Goal: Task Accomplishment & Management: Use online tool/utility

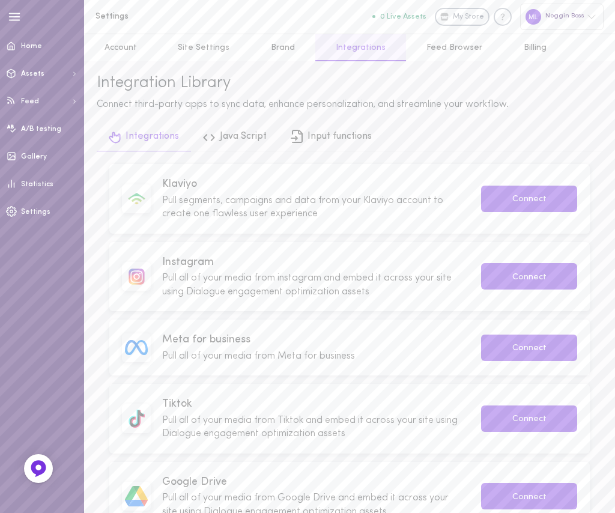
scroll to position [16, 0]
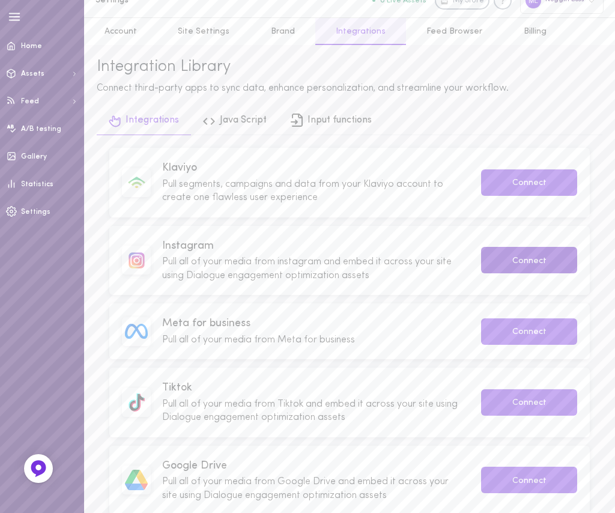
click at [492, 264] on button "Connect" at bounding box center [529, 260] width 96 height 26
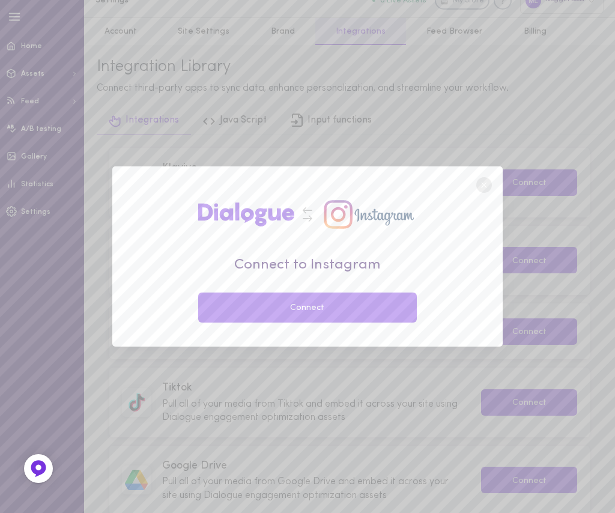
click at [388, 315] on button "Connect" at bounding box center [307, 308] width 219 height 30
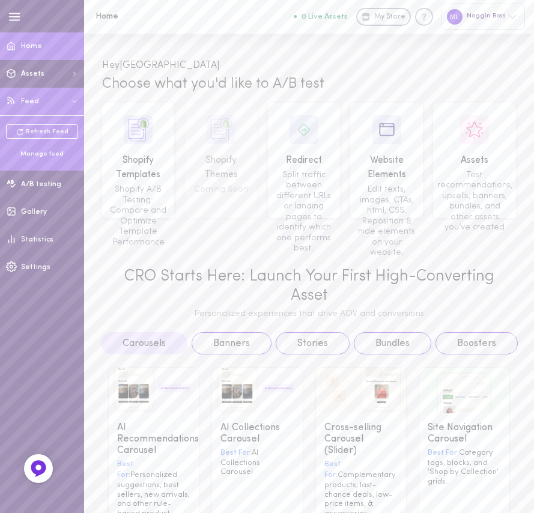
click at [59, 104] on button "Feed" at bounding box center [42, 102] width 84 height 28
click at [38, 114] on button "Feed" at bounding box center [42, 102] width 84 height 28
click at [31, 98] on span "Feed" at bounding box center [30, 101] width 18 height 7
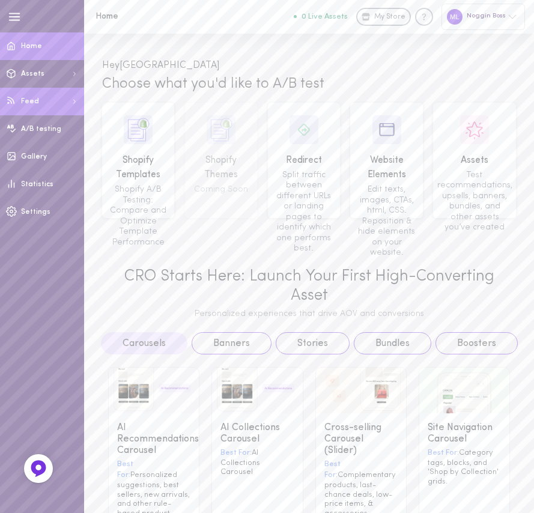
click at [31, 98] on span "Feed" at bounding box center [30, 101] width 18 height 7
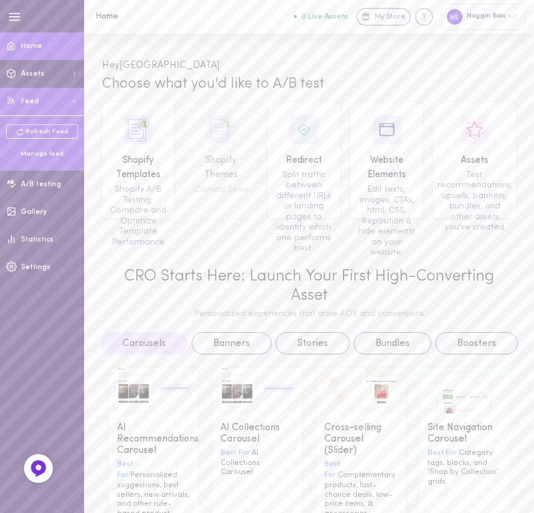
click at [29, 150] on div "Manage feed" at bounding box center [42, 155] width 72 height 10
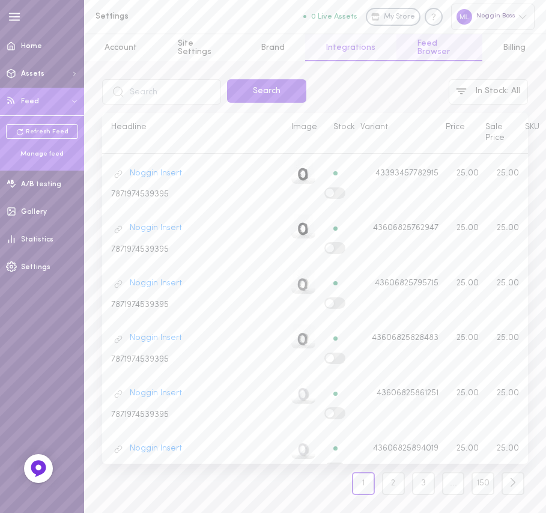
click at [335, 41] on link "Integrations" at bounding box center [350, 47] width 91 height 27
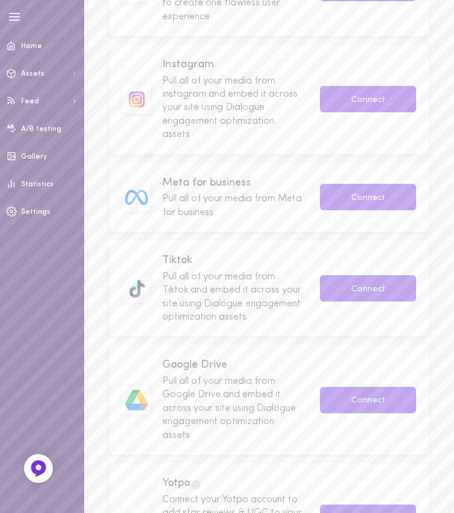
scroll to position [244, 0]
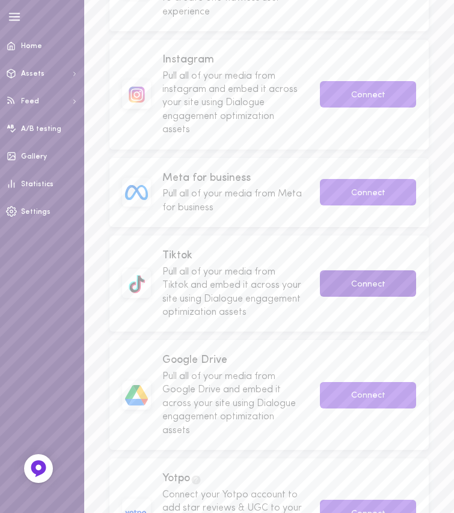
click at [343, 280] on button "Connect" at bounding box center [368, 283] width 96 height 26
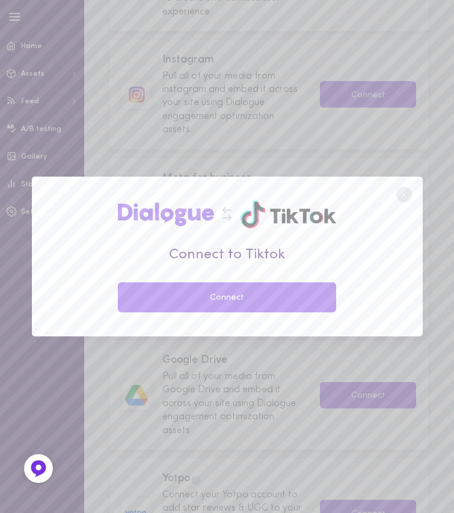
click at [259, 294] on button "Connect" at bounding box center [227, 297] width 219 height 30
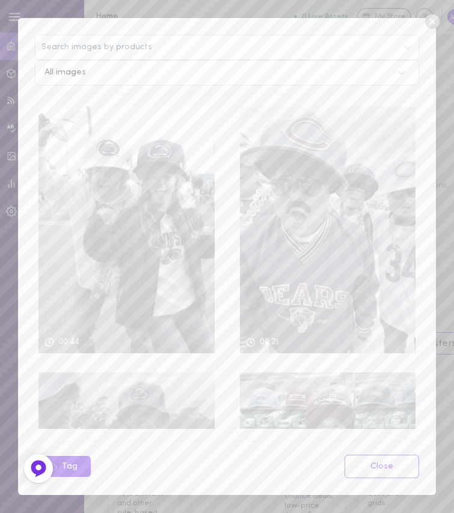
click at [0, 0] on div "Instagram" at bounding box center [0, 0] width 0 height 0
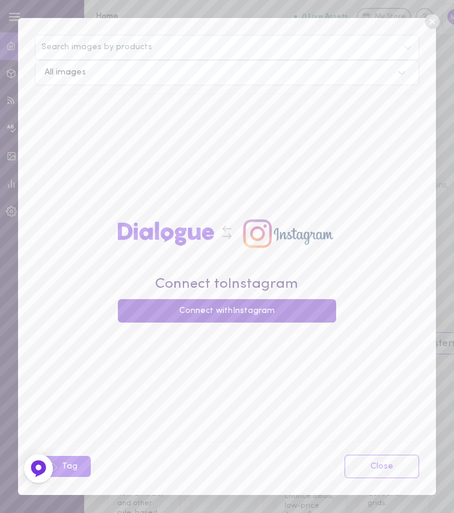
click at [337, 311] on button "Connect with Instagram" at bounding box center [227, 310] width 219 height 23
